Goal: Information Seeking & Learning: Learn about a topic

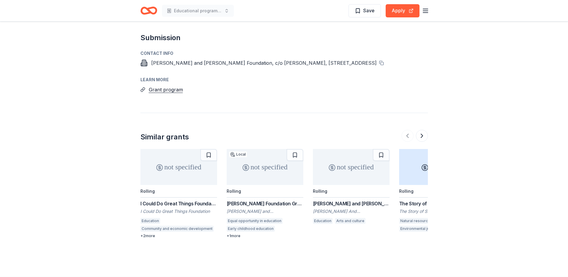
scroll to position [462, 0]
click at [166, 89] on button "Grant program" at bounding box center [166, 91] width 34 height 8
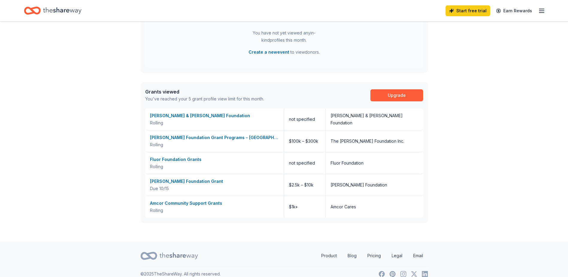
scroll to position [288, 0]
